Goal: Information Seeking & Learning: Learn about a topic

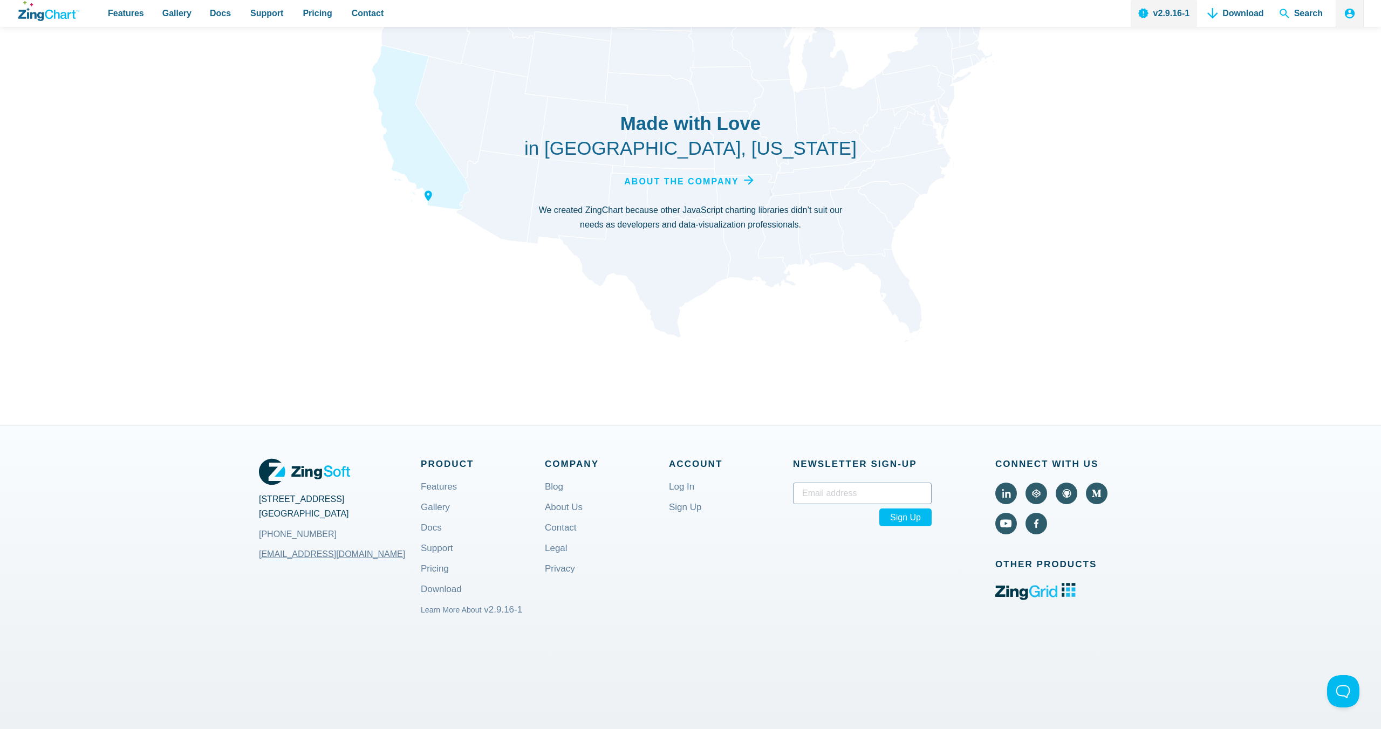
scroll to position [3965, 0]
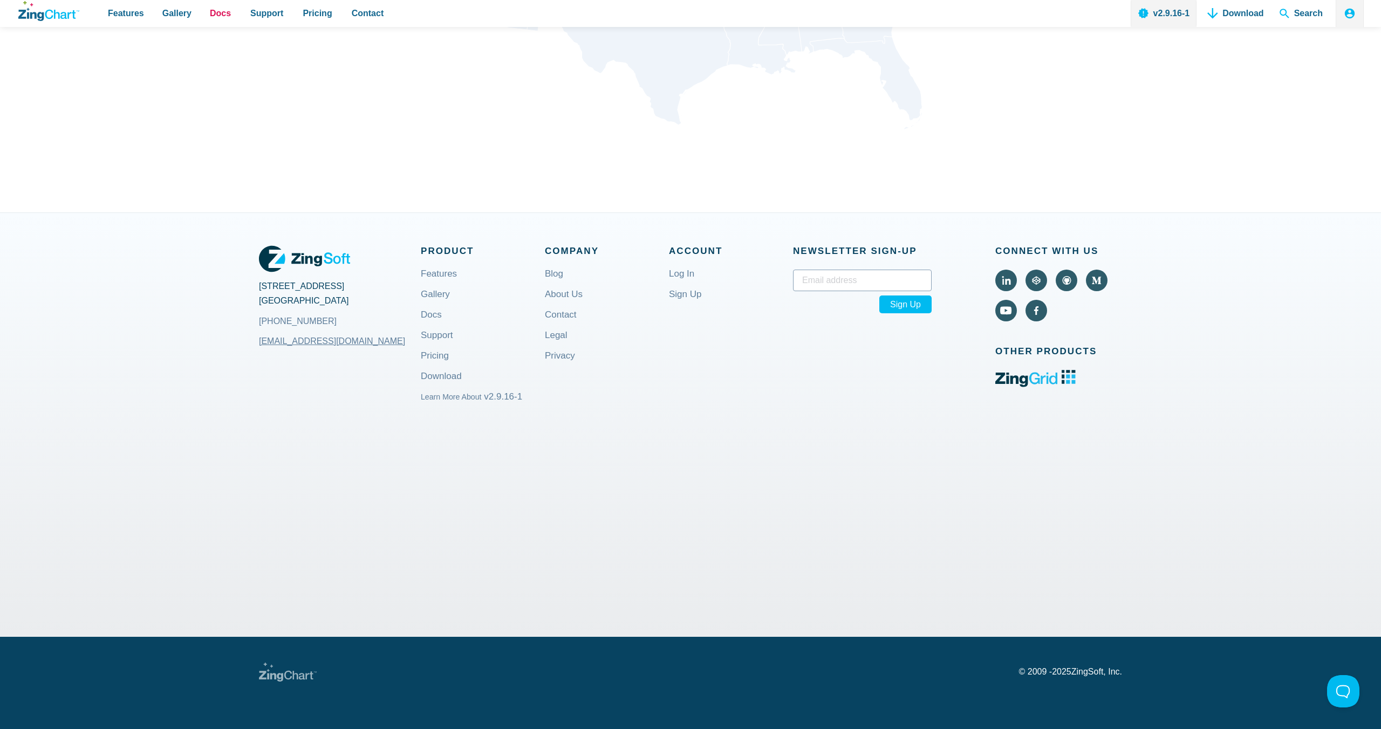
click at [215, 17] on span "Docs" at bounding box center [220, 13] width 21 height 15
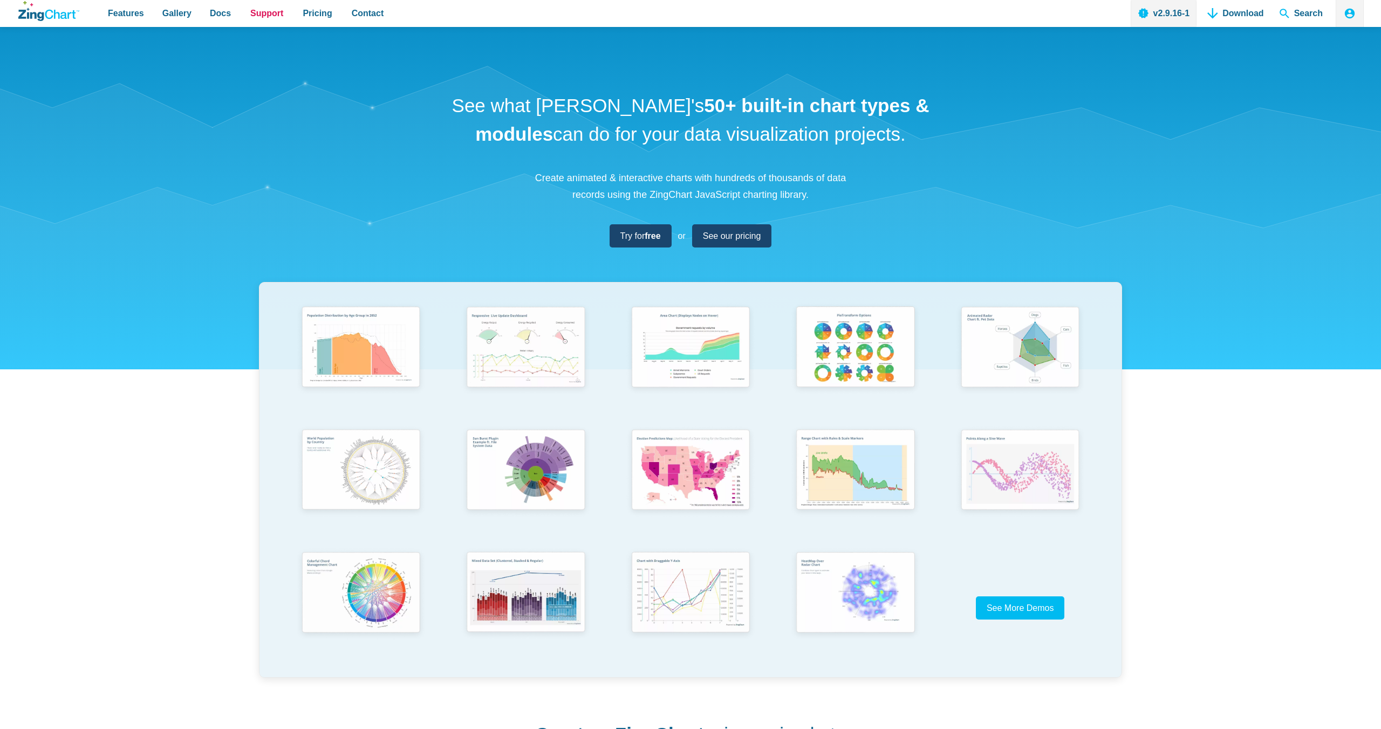
scroll to position [3965, 0]
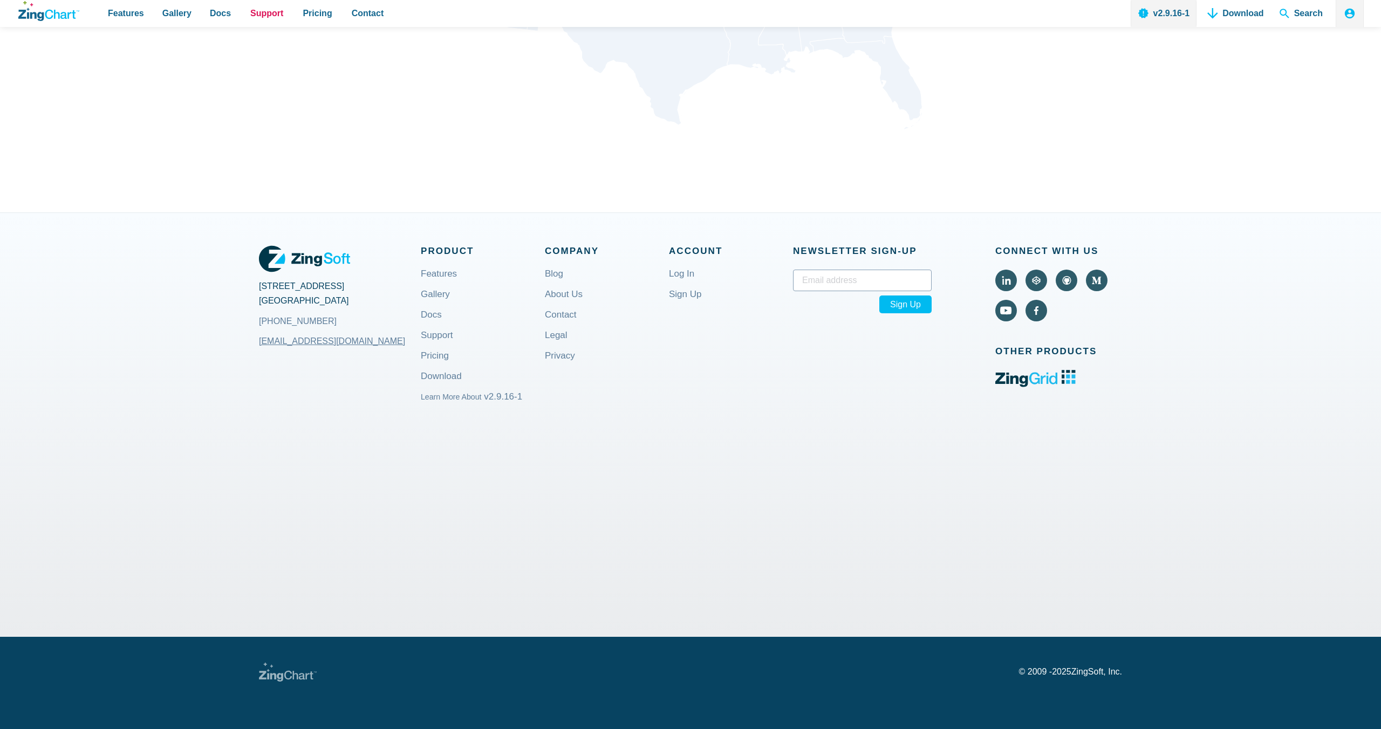
click at [269, 11] on span "Support" at bounding box center [266, 13] width 33 height 15
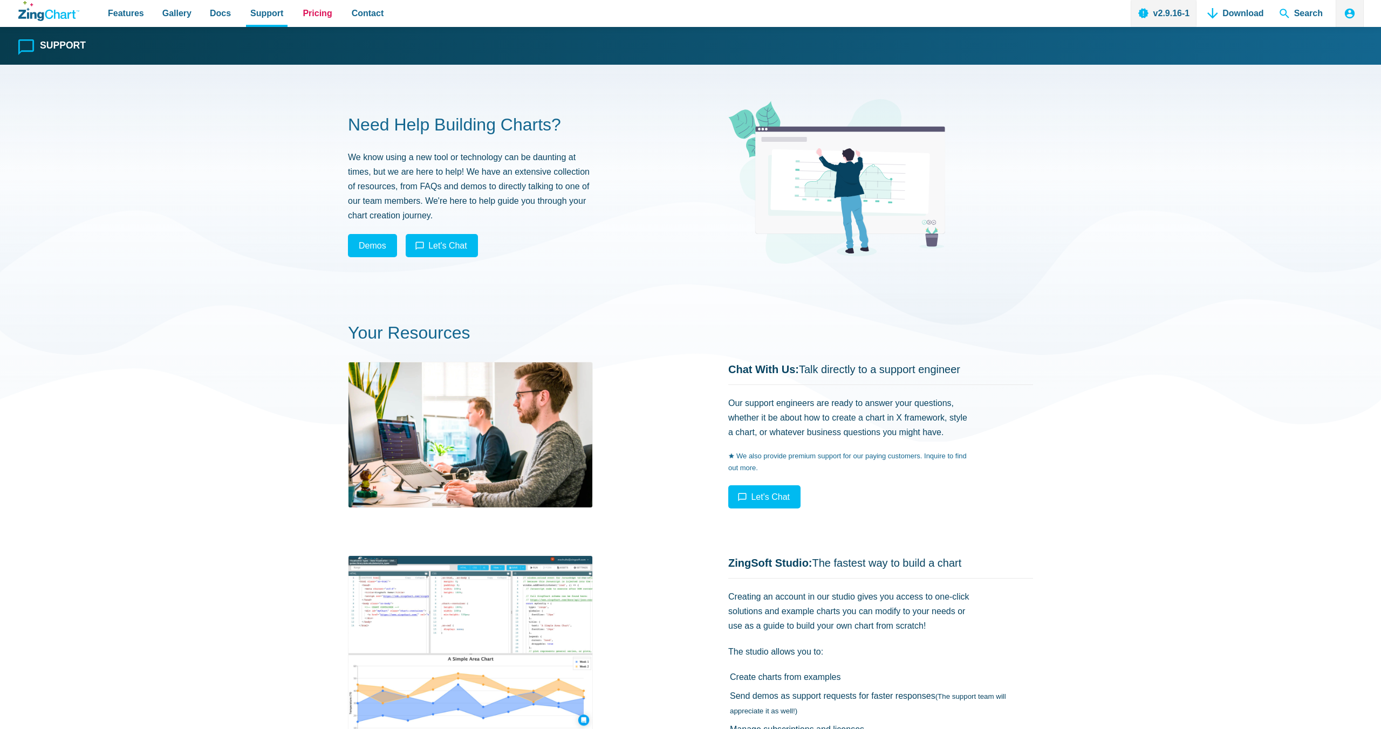
click at [312, 14] on span "Pricing" at bounding box center [317, 13] width 29 height 15
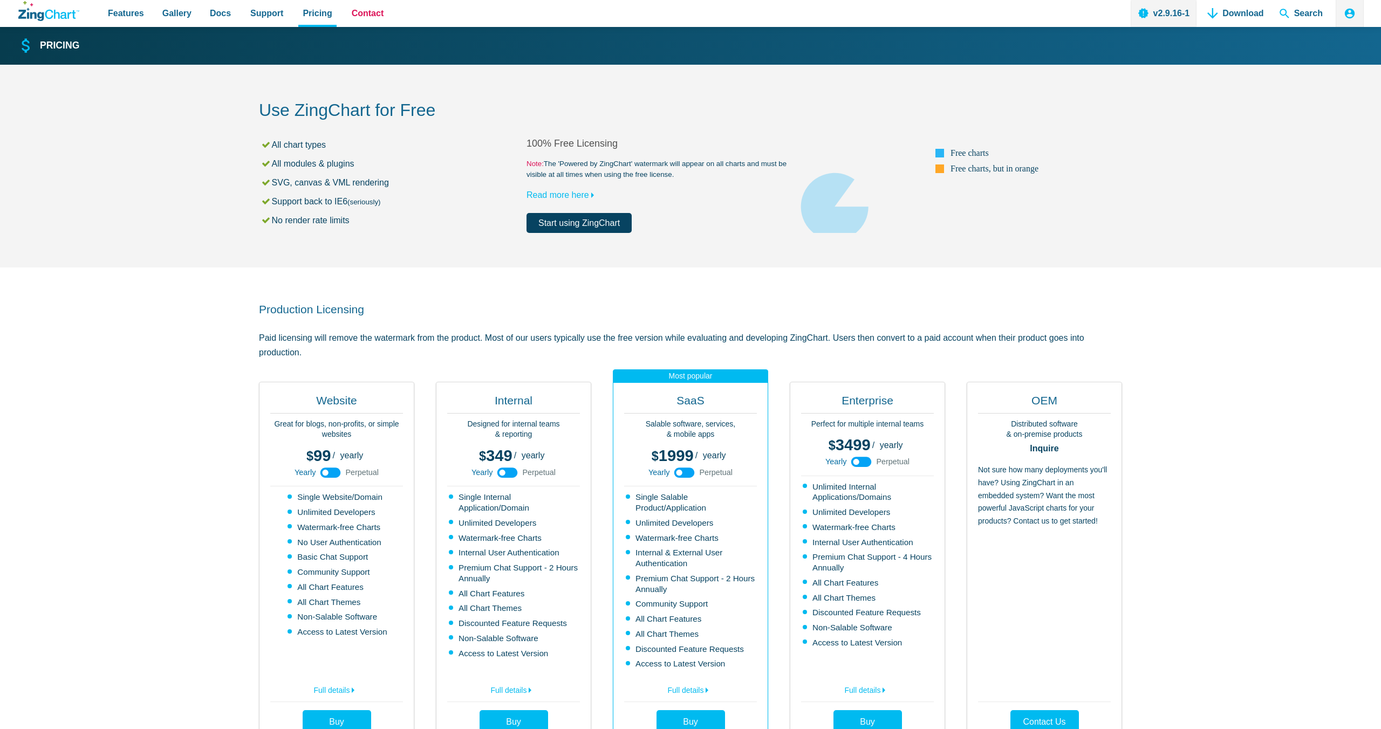
click at [360, 16] on span "Contact" at bounding box center [368, 13] width 32 height 15
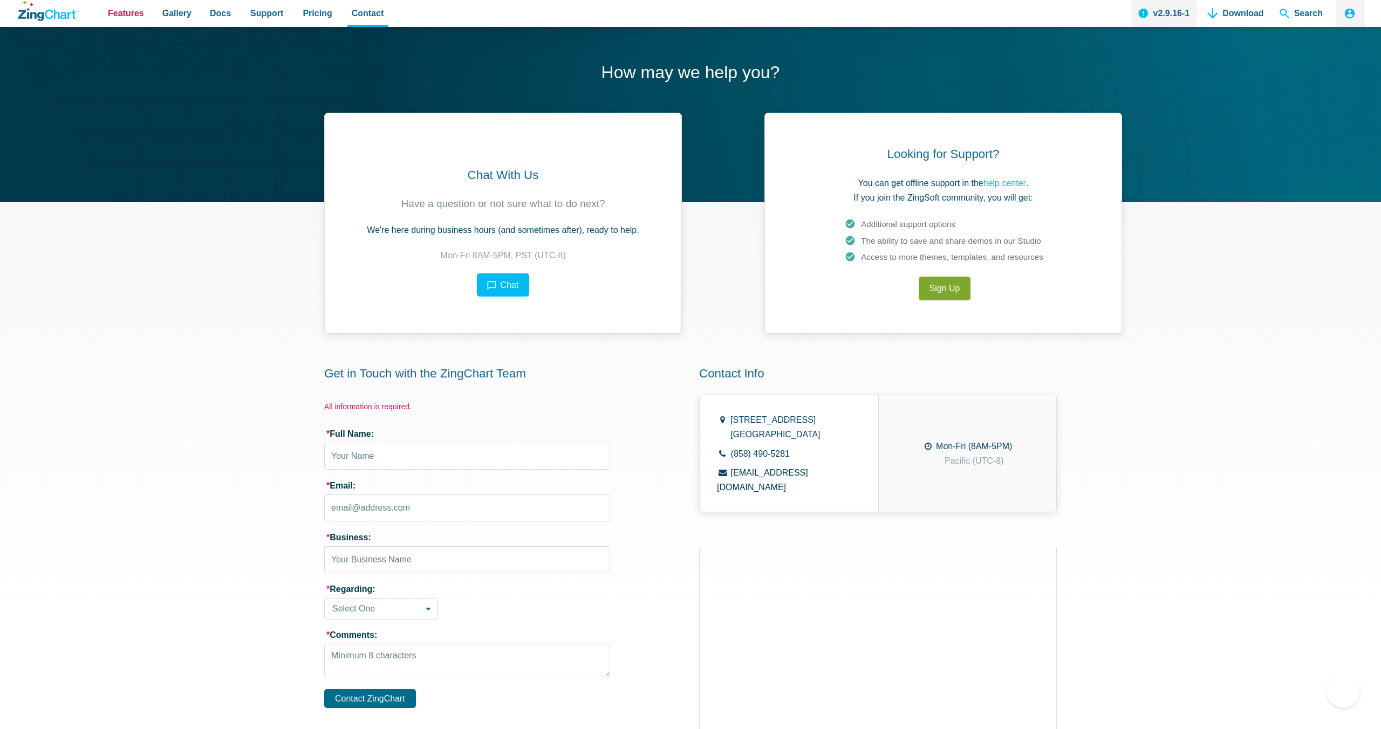
click at [135, 11] on span "Features" at bounding box center [126, 13] width 36 height 15
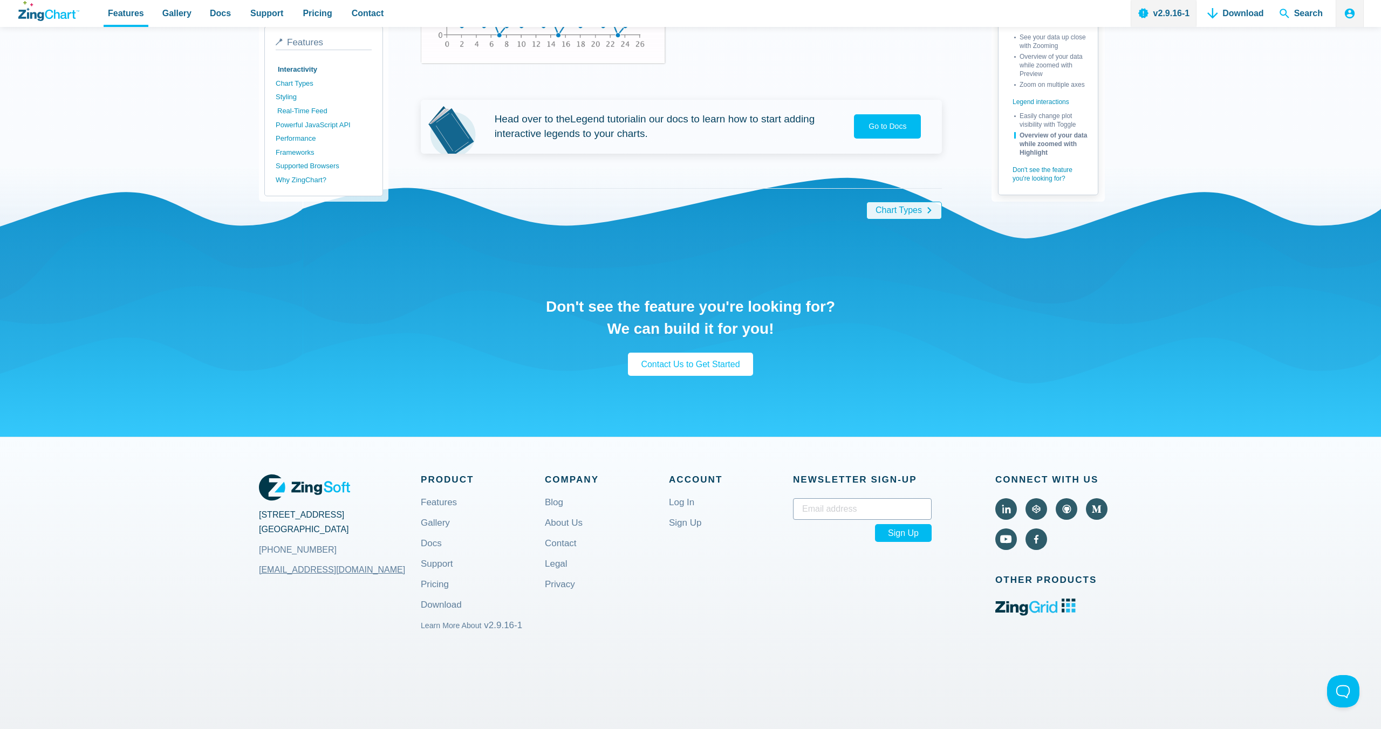
scroll to position [2251, 0]
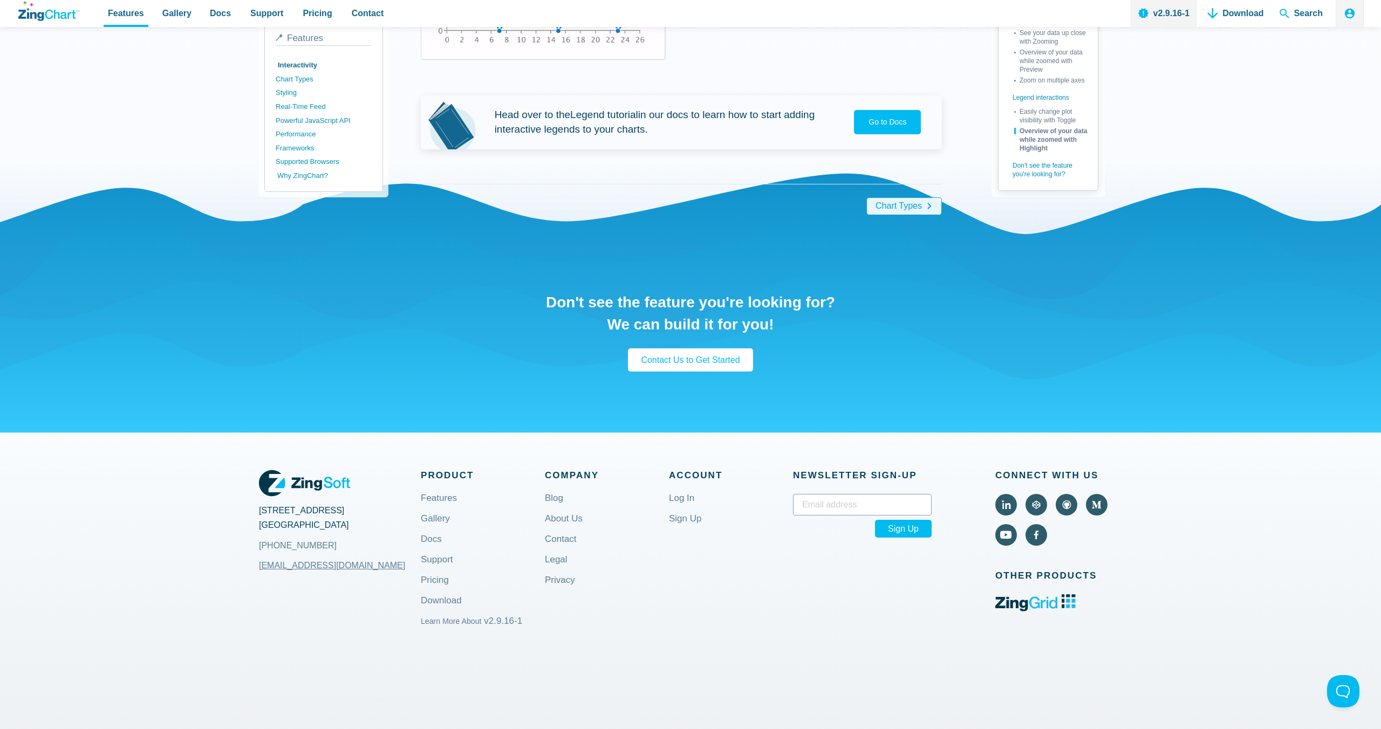
click at [325, 169] on link "Why ZingChart?" at bounding box center [325, 176] width 96 height 14
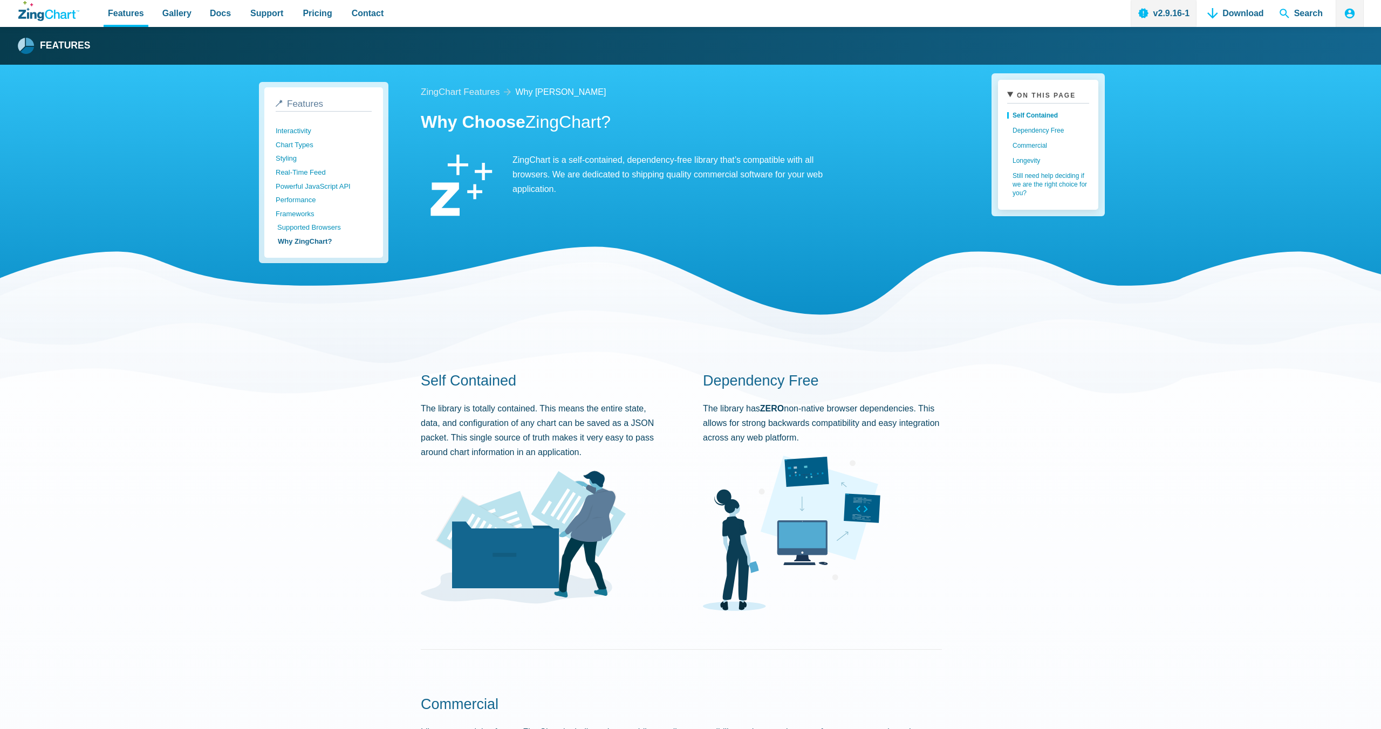
click at [321, 222] on link "Supported Browsers" at bounding box center [325, 228] width 96 height 14
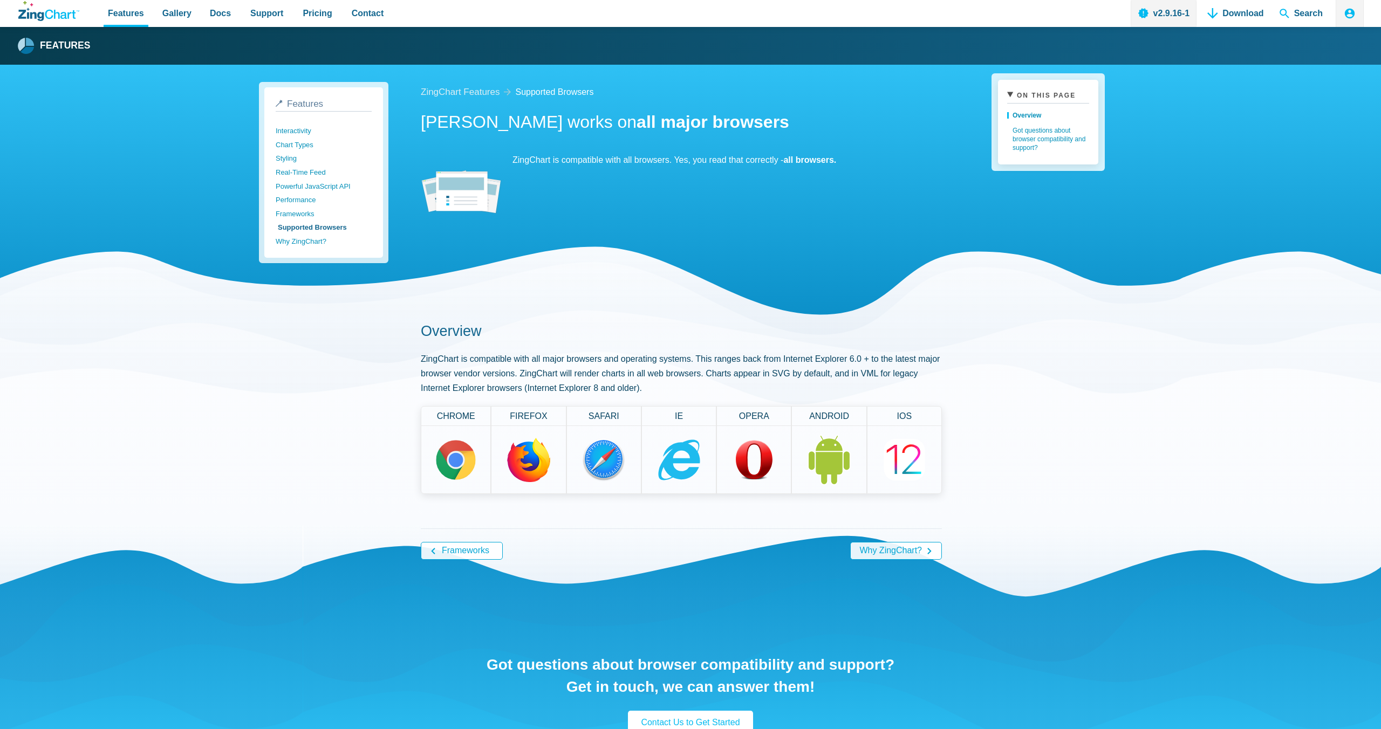
scroll to position [3, 0]
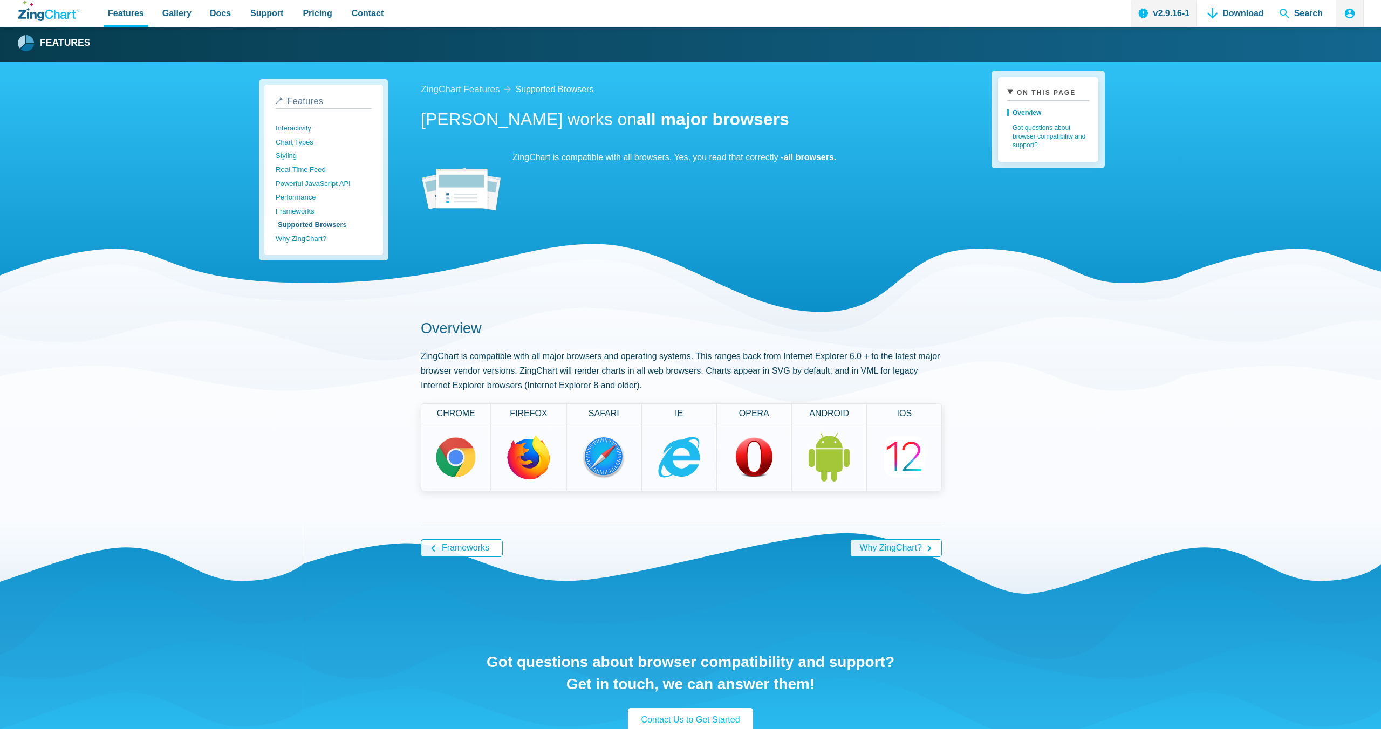
click at [542, 461] on img "App Content" at bounding box center [528, 457] width 43 height 45
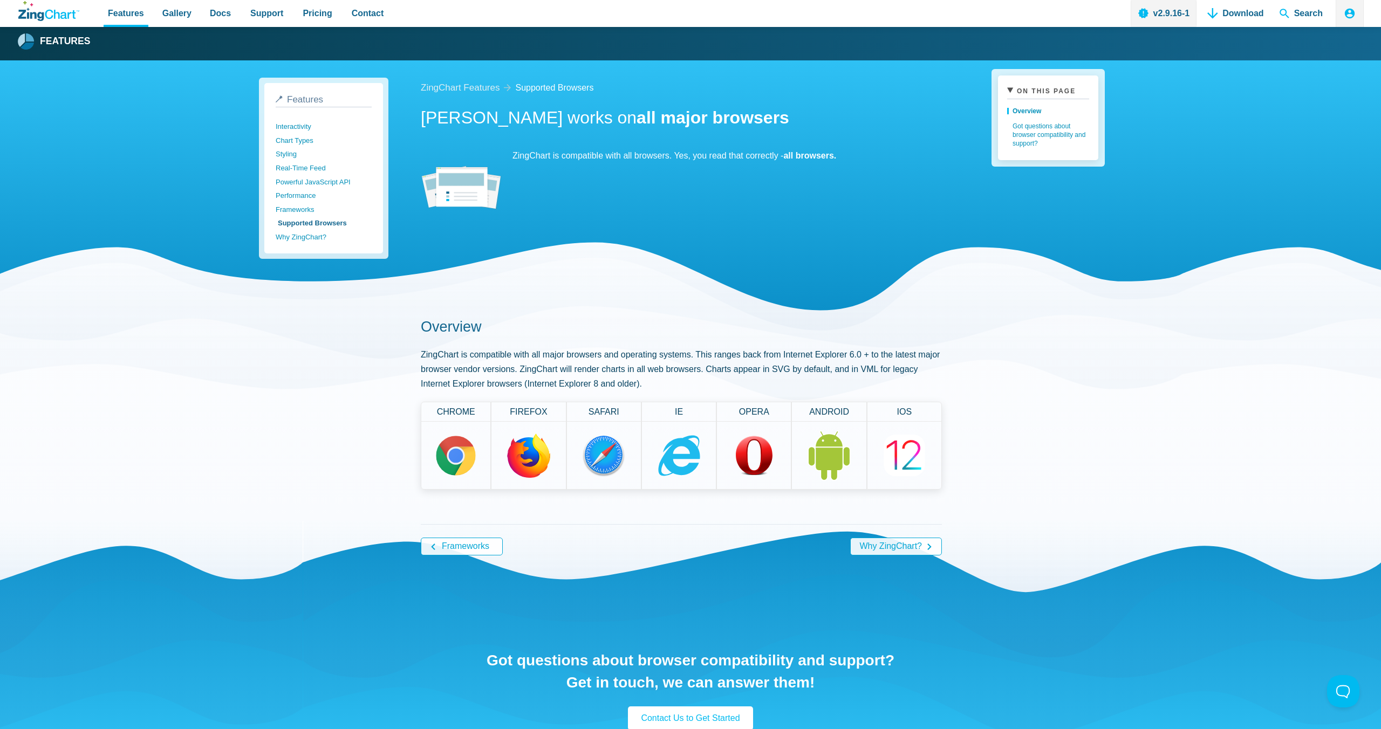
click at [538, 455] on img "App Content" at bounding box center [528, 456] width 43 height 45
click at [1306, 18] on span "Search" at bounding box center [1301, 13] width 52 height 27
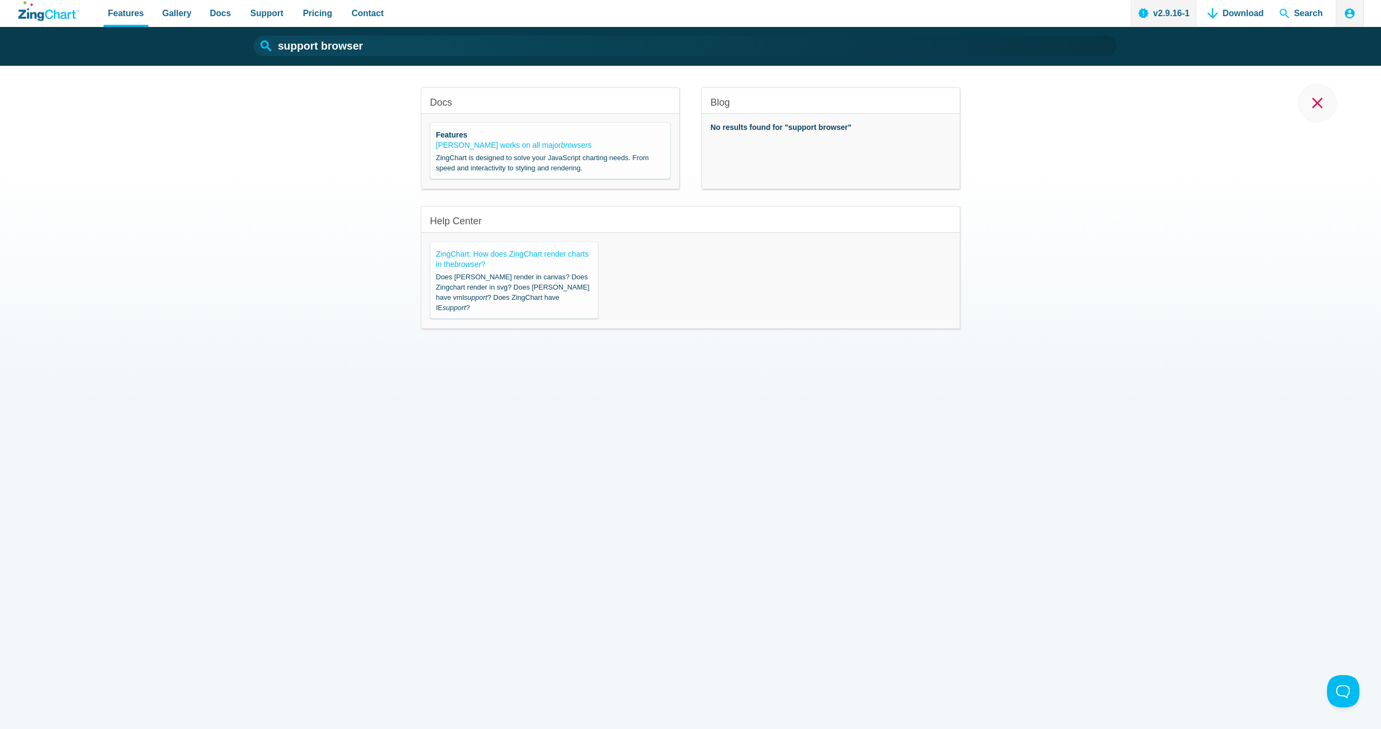
click at [555, 151] on div "ZingChart works on all major browser s ZingChart is designed to solve your Java…" at bounding box center [550, 156] width 229 height 33
click at [561, 146] on em "browser" at bounding box center [574, 145] width 27 height 9
type input "ZingChart works on all major browsers"
